Goal: Transaction & Acquisition: Purchase product/service

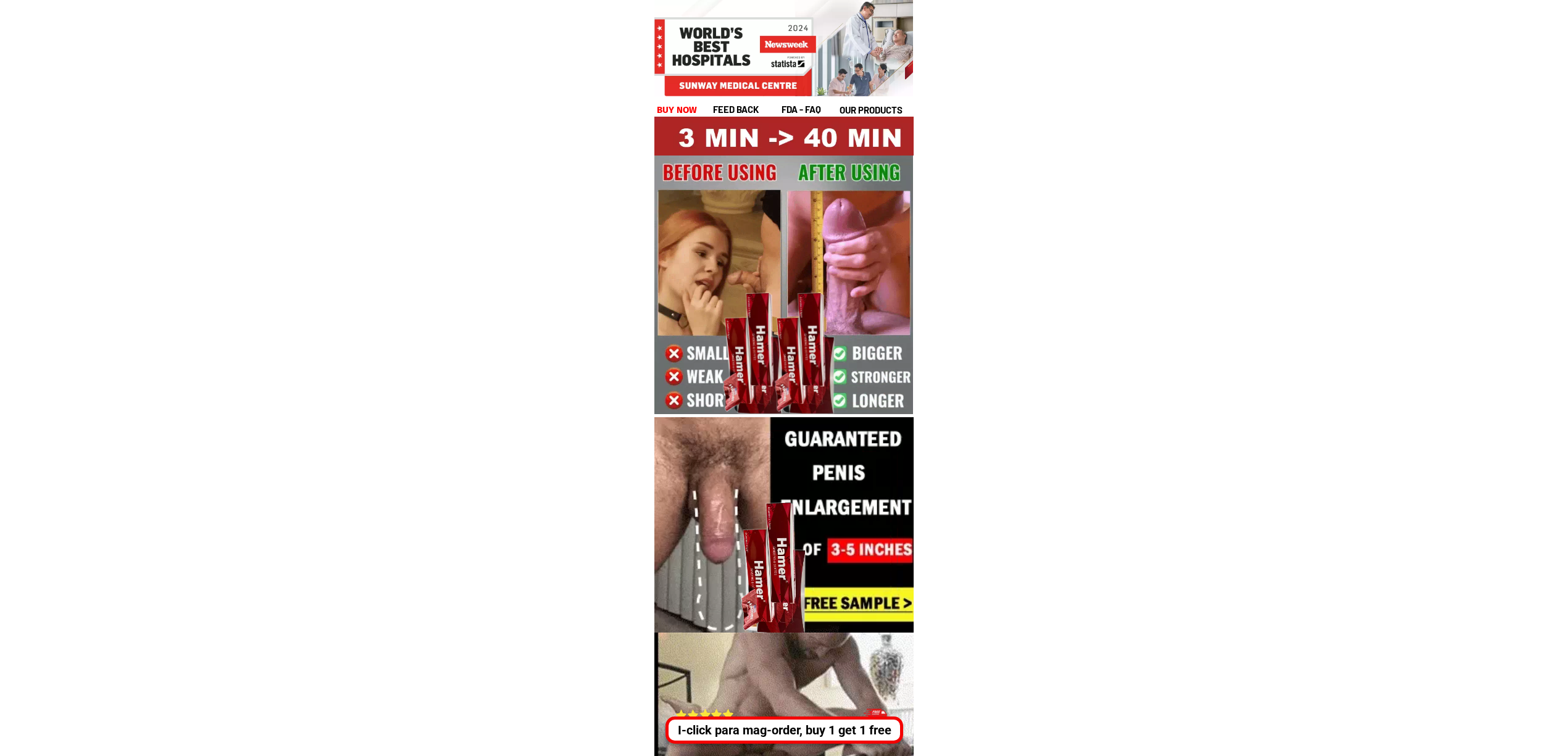
drag, startPoint x: 771, startPoint y: 728, endPoint x: 881, endPoint y: 719, distance: 110.4
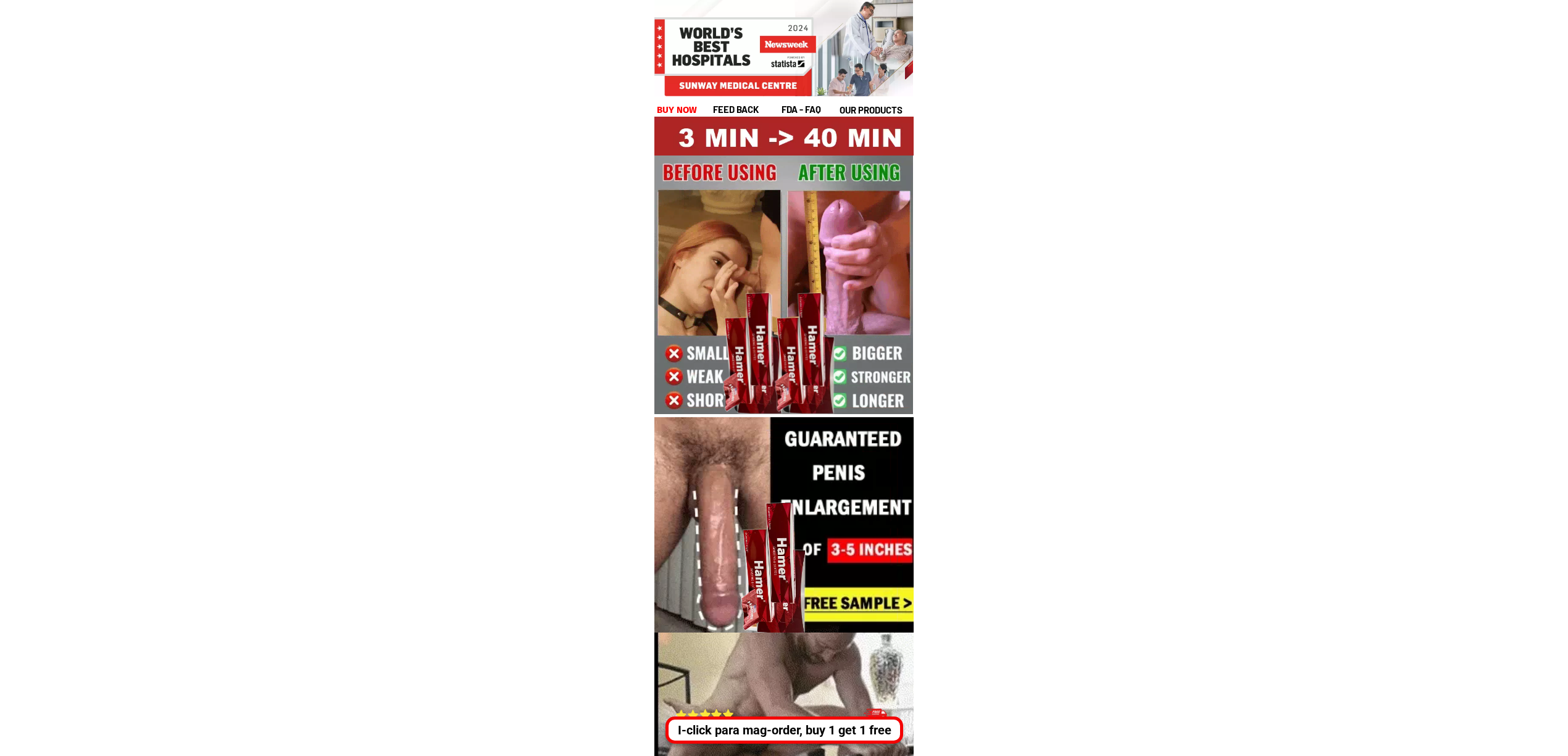
click at [771, 728] on div "I-click para mag-order, buy 1 get 1 free" at bounding box center [784, 730] width 232 height 18
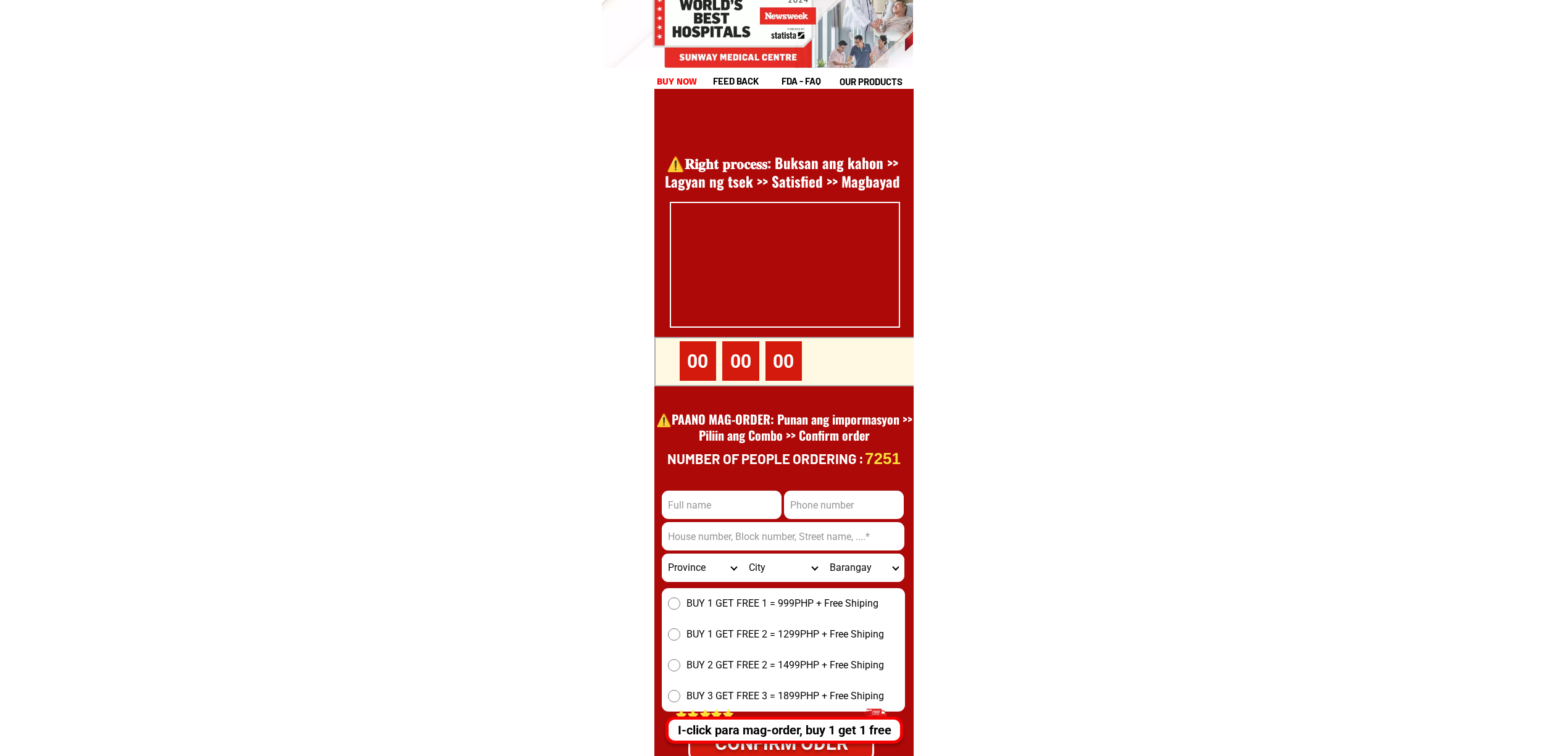
scroll to position [16931, 0]
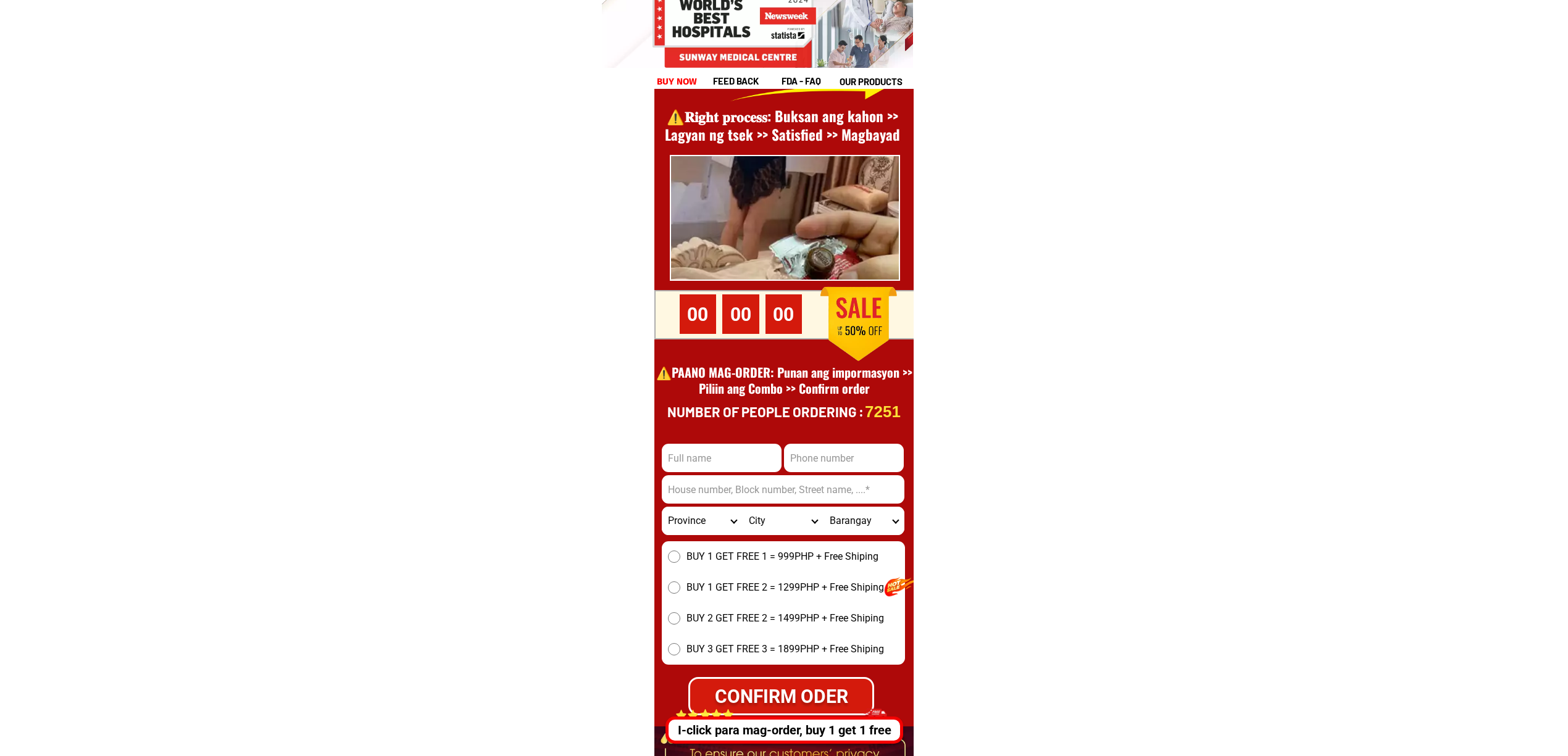
drag, startPoint x: 704, startPoint y: 435, endPoint x: 707, endPoint y: 447, distance: 12.4
click at [705, 436] on div at bounding box center [784, 431] width 259 height 856
click at [707, 447] on input "Input full_name" at bounding box center [721, 457] width 120 height 28
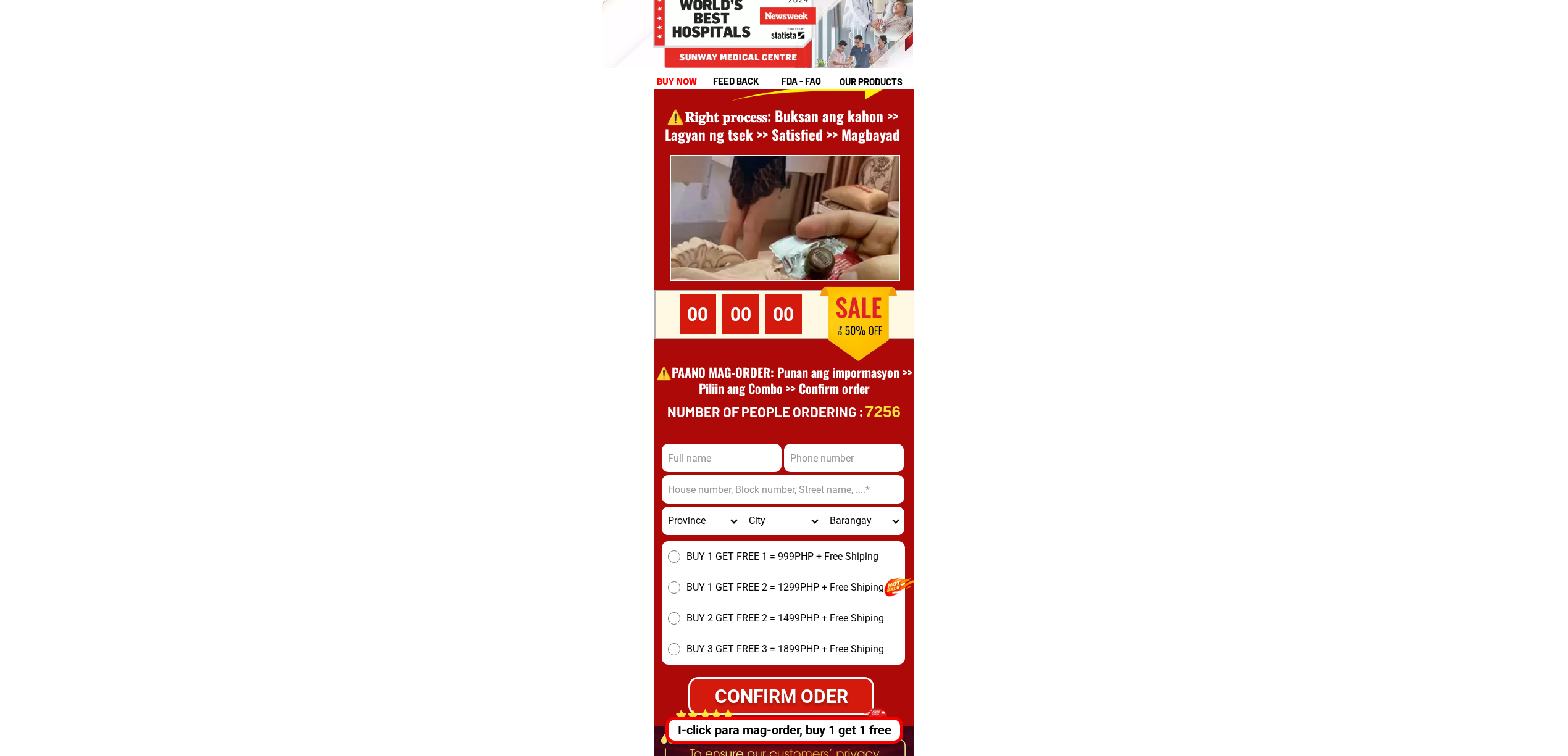
click at [710, 450] on input "Input full_name" at bounding box center [721, 457] width 120 height 28
click at [722, 459] on input "Input full_name" at bounding box center [721, 457] width 120 height 28
paste input "[PERSON_NAME]"
type input "[PERSON_NAME]"
click at [804, 450] on input "Input phone_number" at bounding box center [844, 457] width 120 height 28
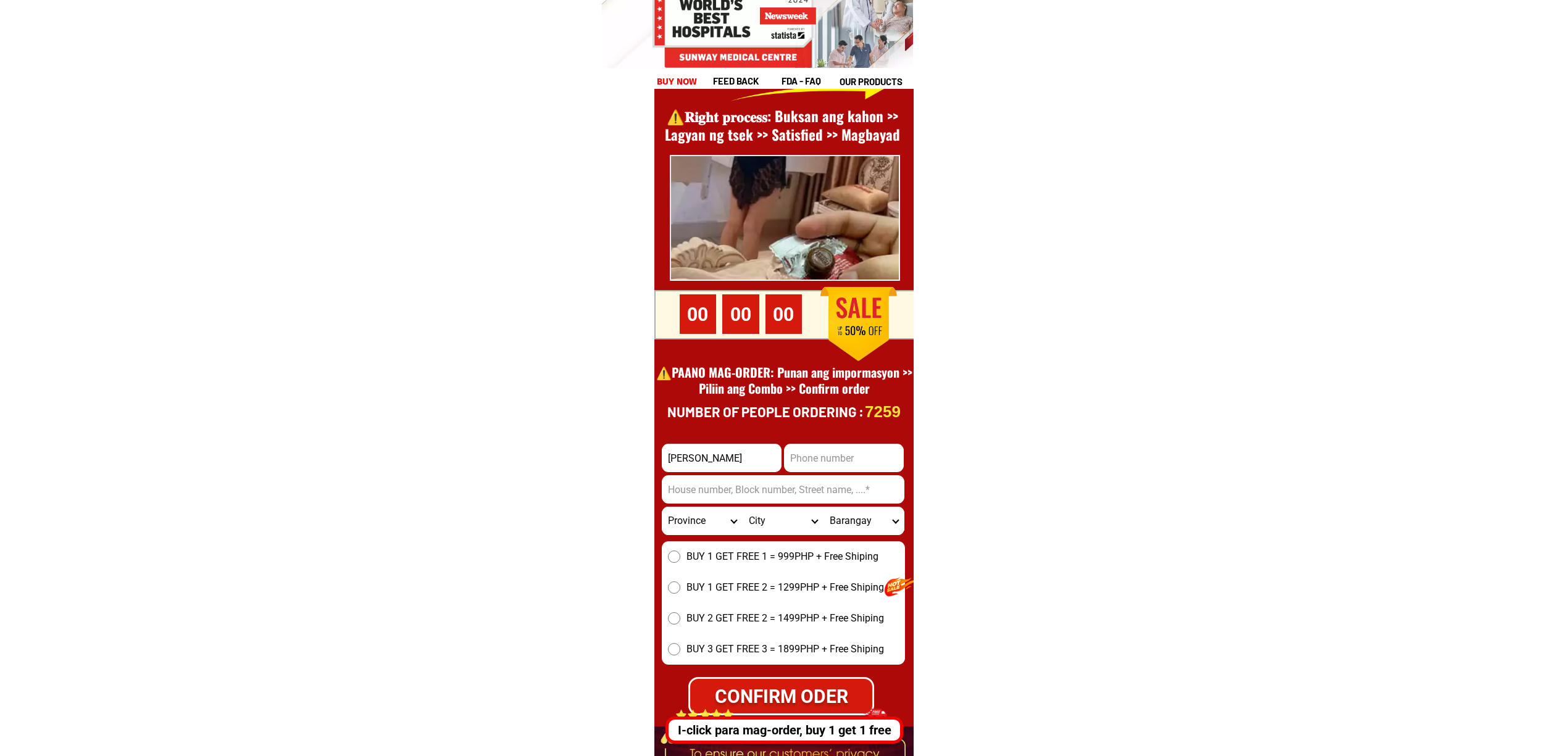
paste input "[PHONE_NUMBER]"
type input "[PHONE_NUMBER]"
drag, startPoint x: 702, startPoint y: 488, endPoint x: 722, endPoint y: 502, distance: 24.4
click at [702, 488] on input "Input address" at bounding box center [783, 488] width 242 height 28
paste input "Poblacion zone-5 sugbong cogon [GEOGRAPHIC_DATA] , [GEOGRAPHIC_DATA], [GEOGRAPH…"
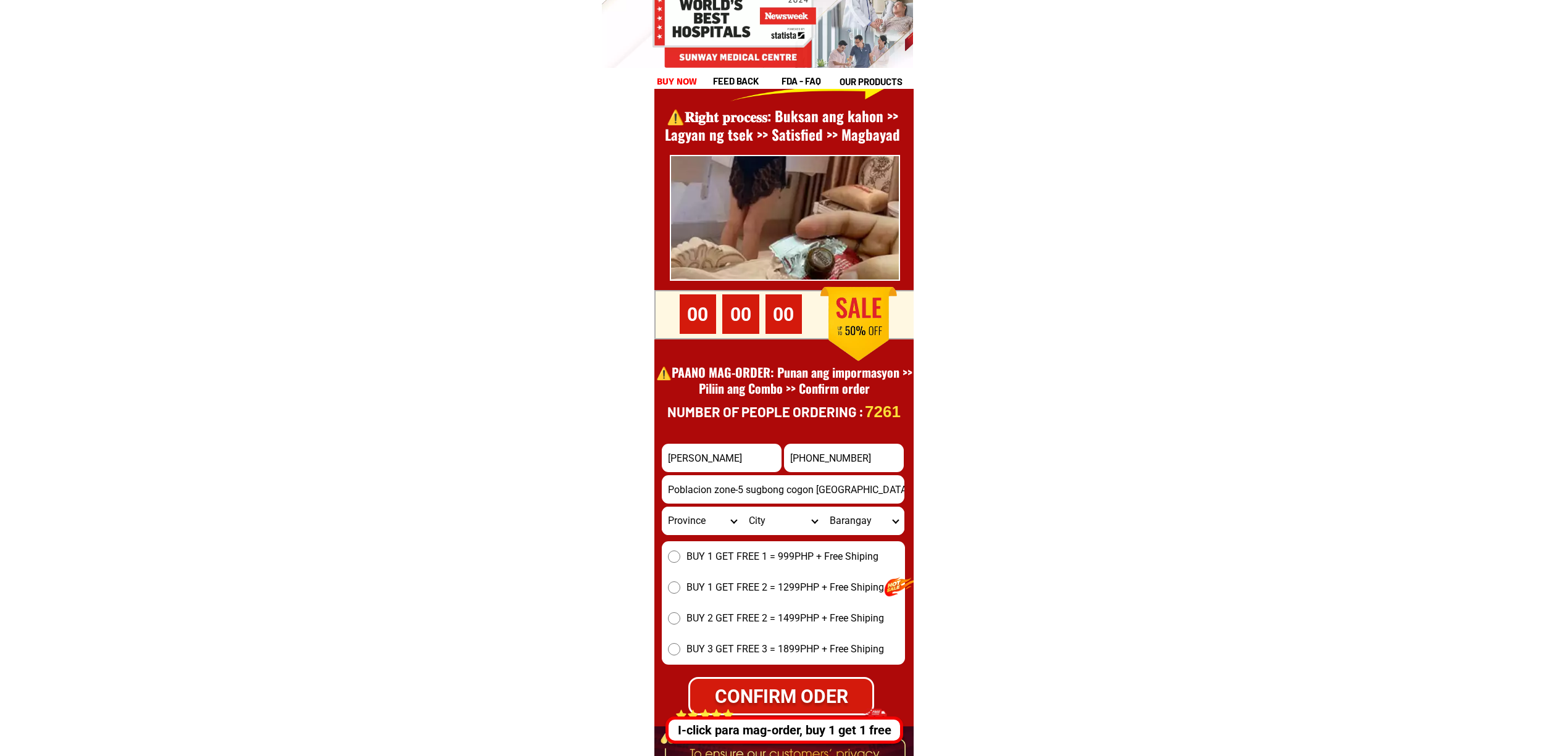
scroll to position [0, 186]
type input "Poblacion zone-5 sugbong cogon [GEOGRAPHIC_DATA] , [GEOGRAPHIC_DATA], [GEOGRAPH…"
click at [776, 561] on span "BUY 1 GET FREE 1 = 999PHP + Free Shiping" at bounding box center [782, 557] width 192 height 15
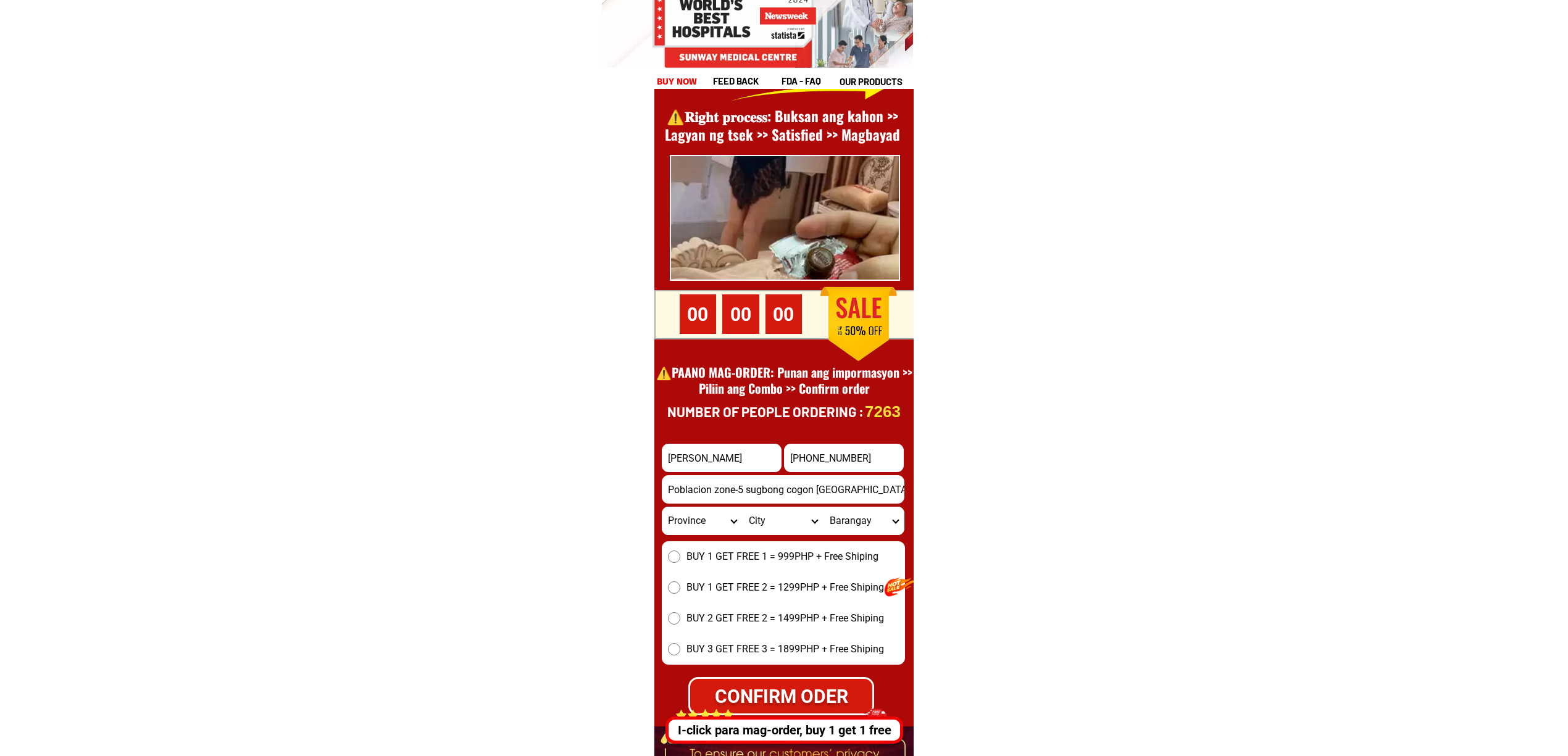
click at [710, 555] on span "BUY 1 GET FREE 1 = 999PHP + Free Shiping" at bounding box center [782, 557] width 192 height 15
click at [680, 555] on input "BUY 1 GET FREE 1 = 999PHP + Free Shiping" at bounding box center [674, 557] width 13 height 13
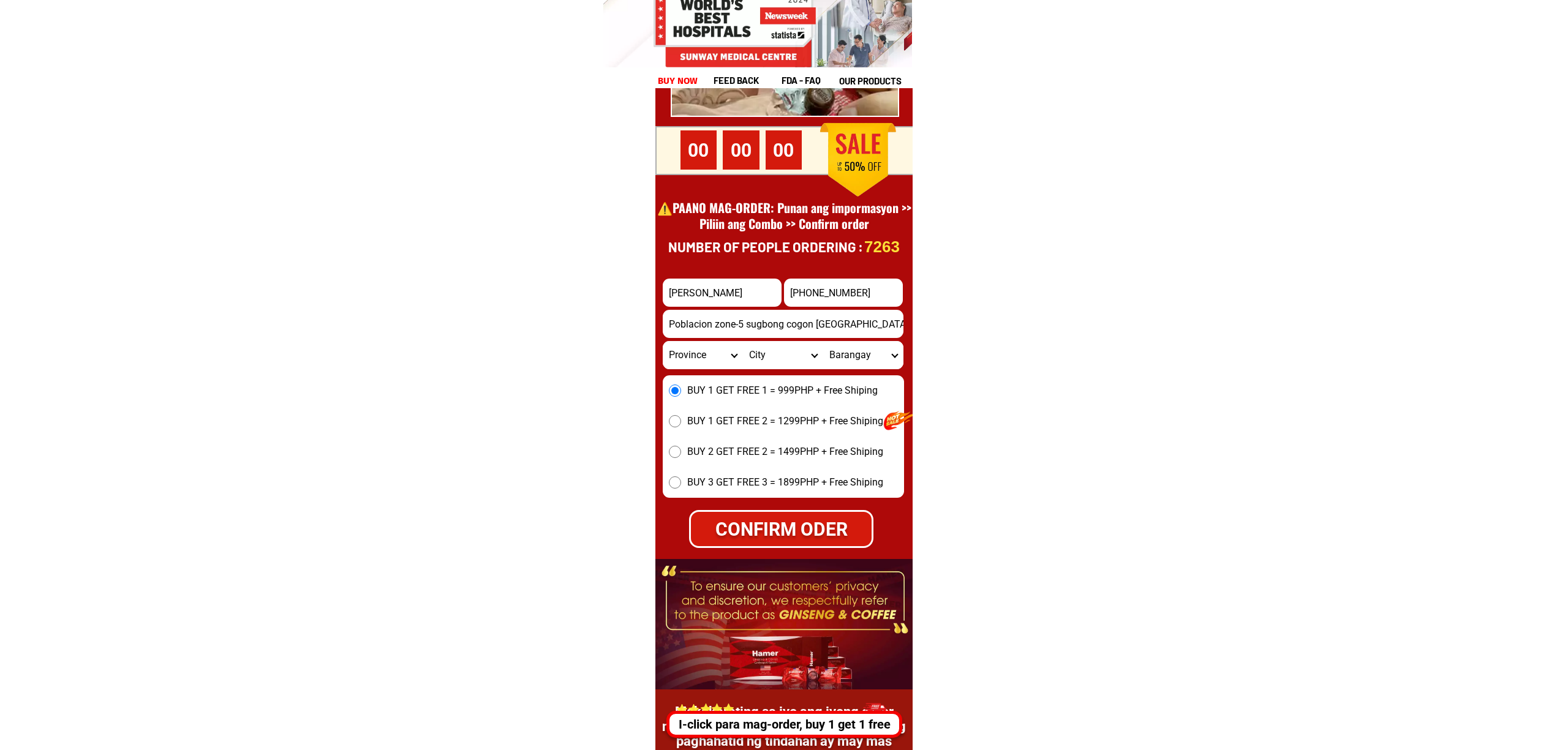
scroll to position [16959, 0]
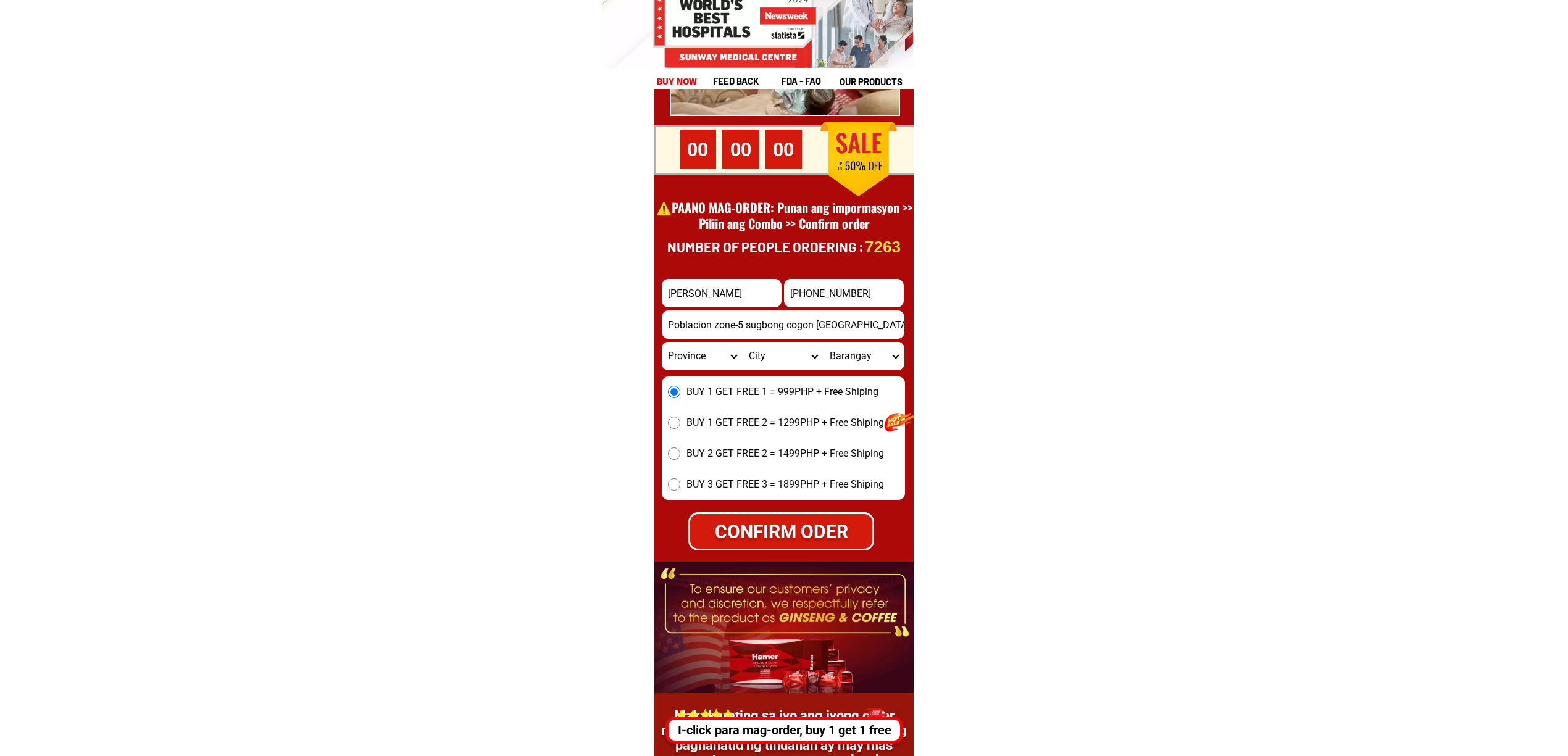
click at [798, 520] on div "CONFIRM ODER" at bounding box center [781, 531] width 182 height 28
radio input "true"
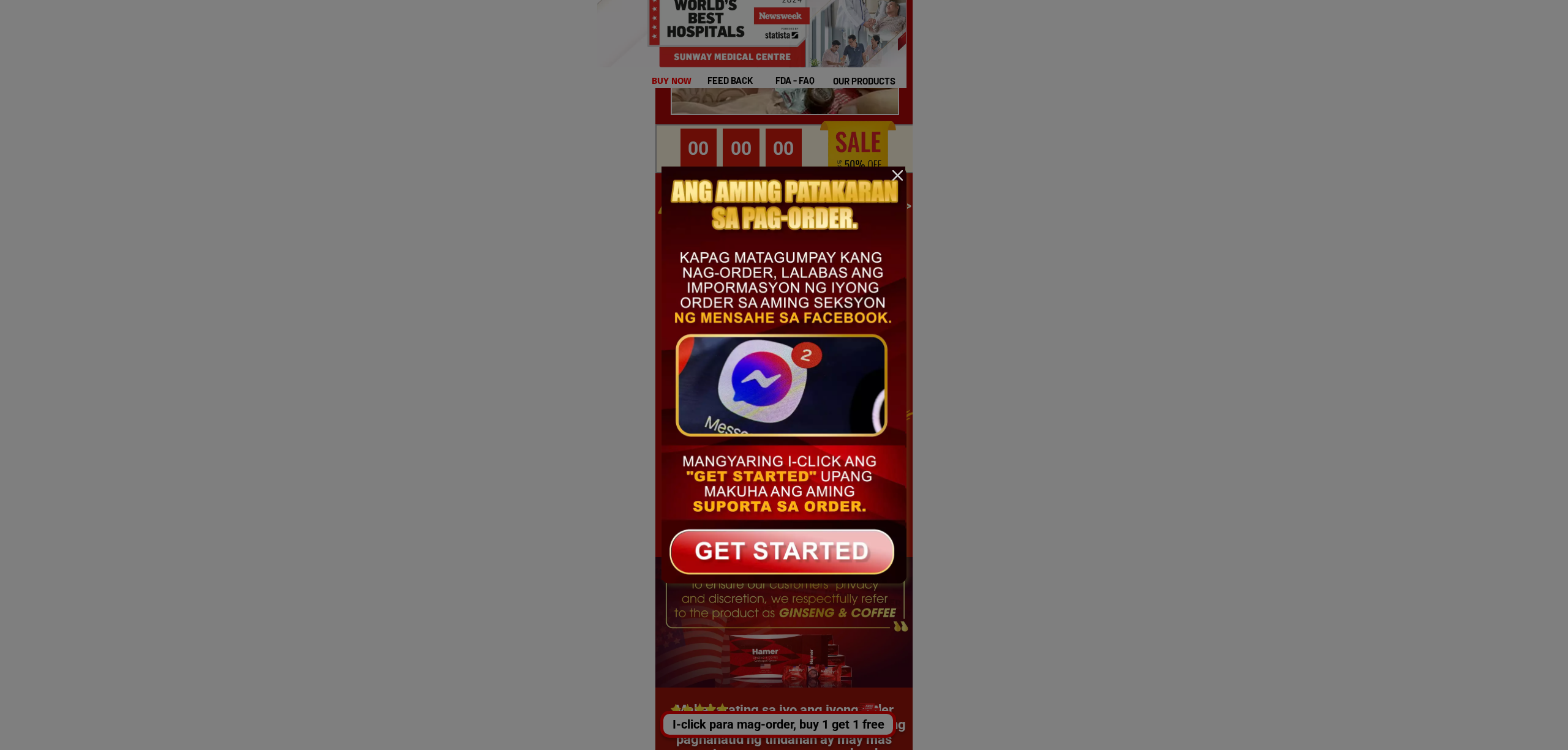
scroll to position [0, 0]
